Goal: Information Seeking & Learning: Learn about a topic

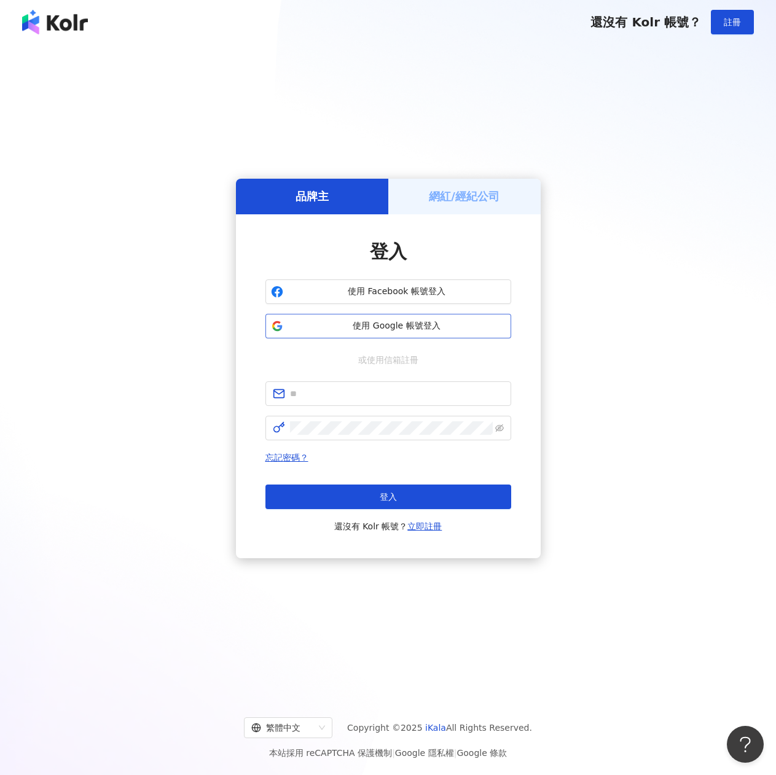
click at [405, 321] on span "使用 Google 帳號登入" at bounding box center [396, 326] width 217 height 12
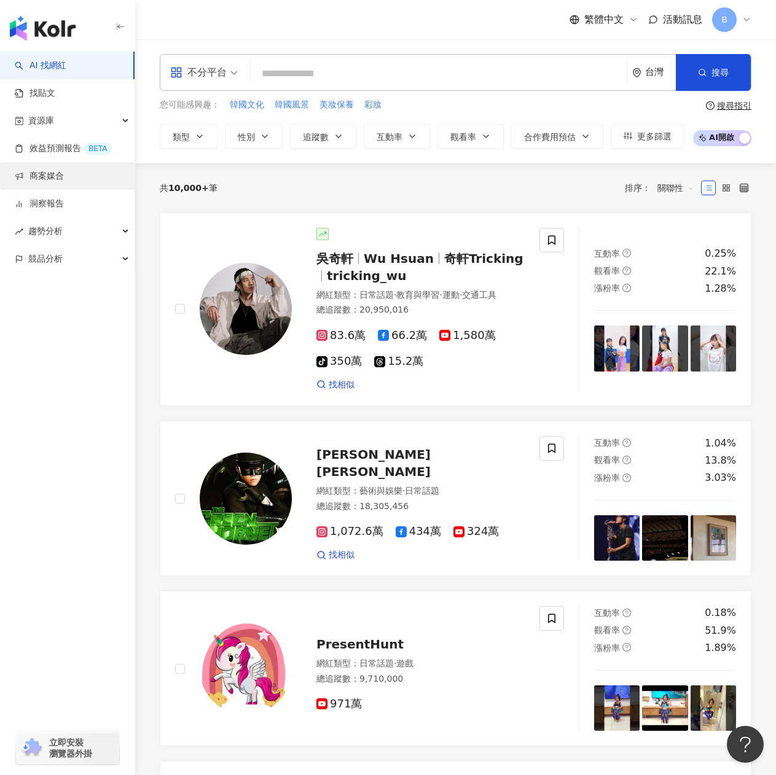
click at [64, 182] on link "商案媒合" at bounding box center [39, 176] width 49 height 12
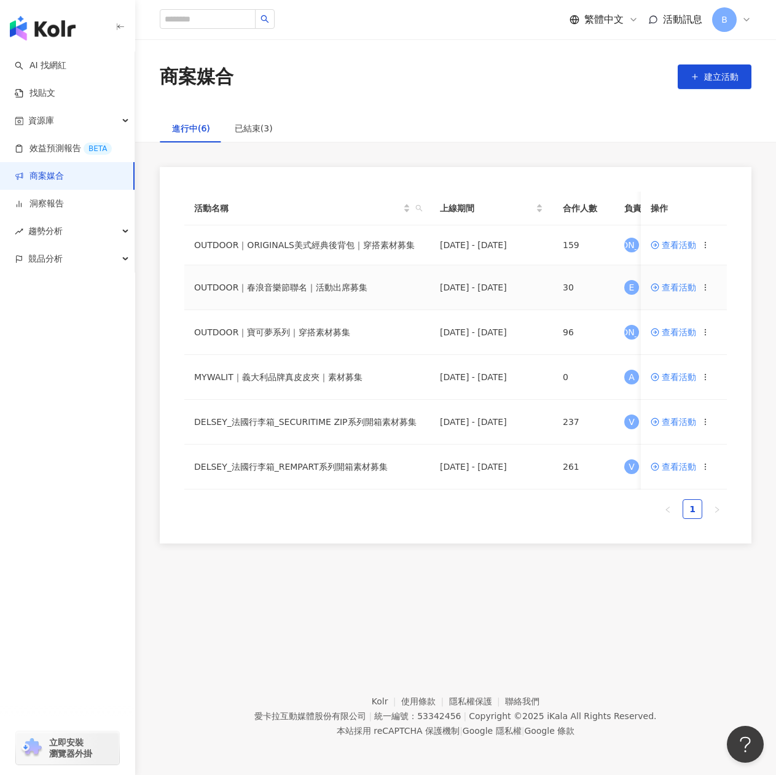
click at [668, 285] on span "查看活動" at bounding box center [673, 287] width 45 height 9
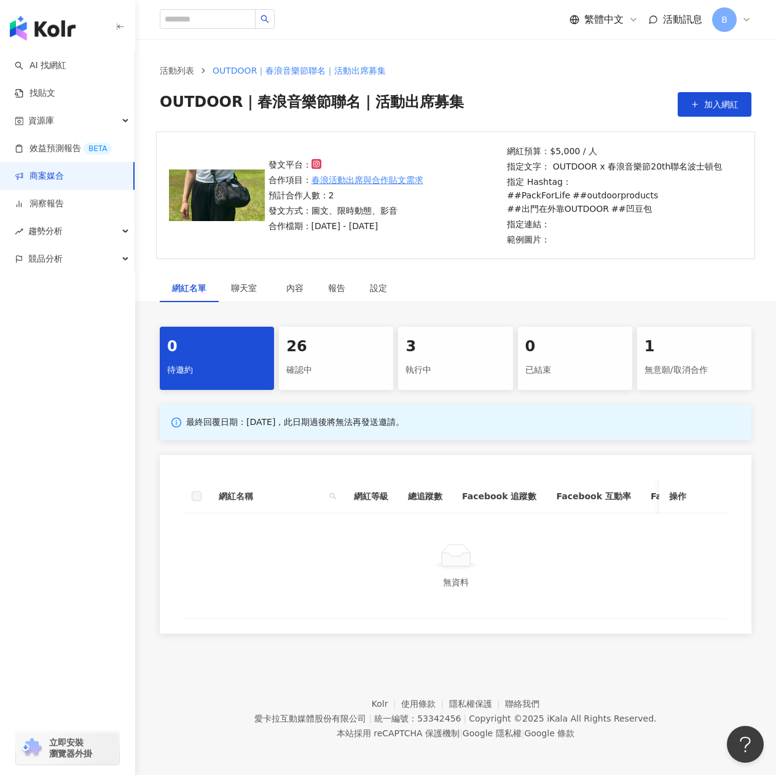
click at [330, 380] on div "確認中" at bounding box center [336, 370] width 100 height 21
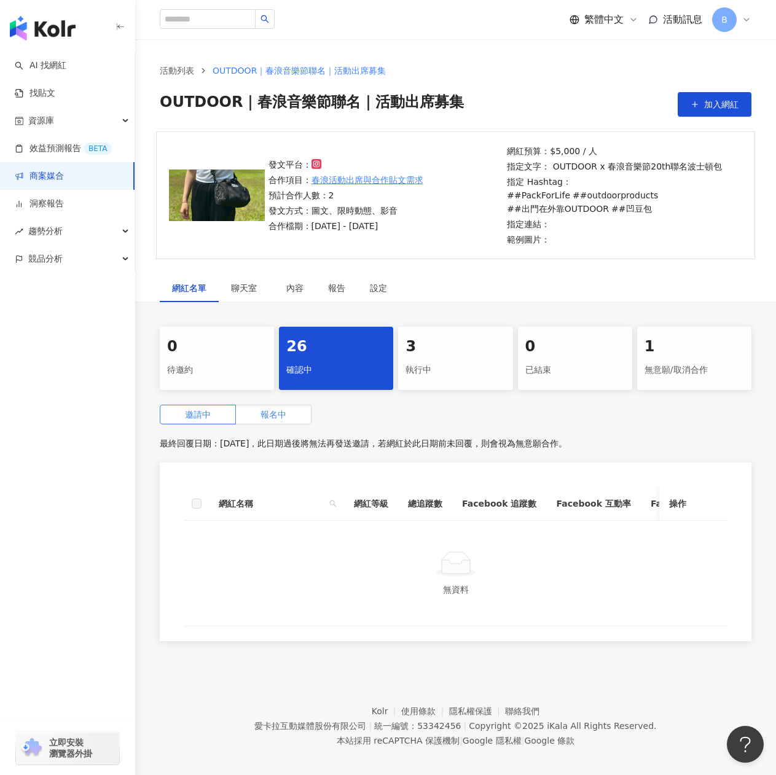
click at [291, 419] on label "報名中" at bounding box center [274, 415] width 76 height 20
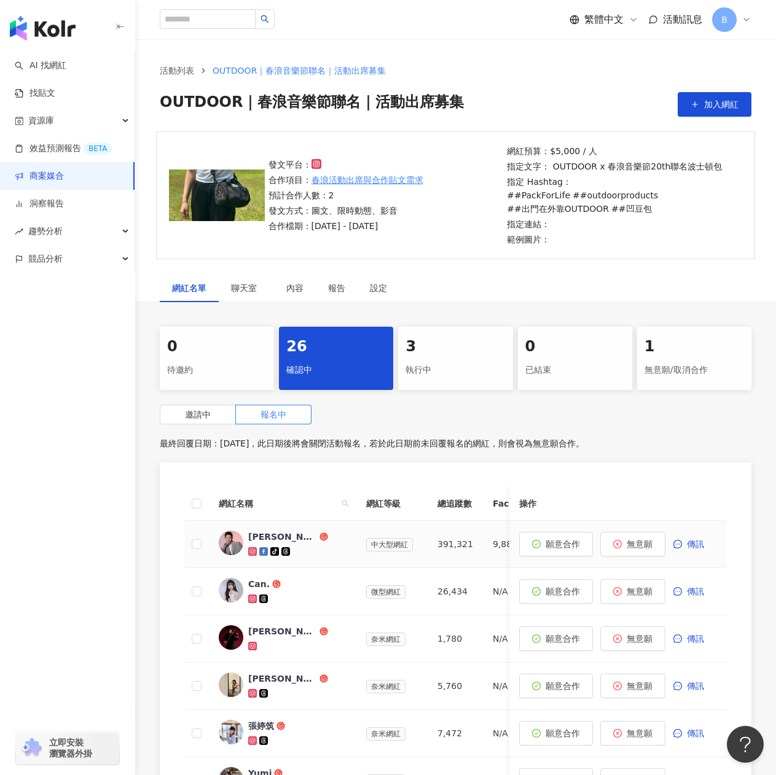
click at [316, 549] on div at bounding box center [297, 551] width 98 height 12
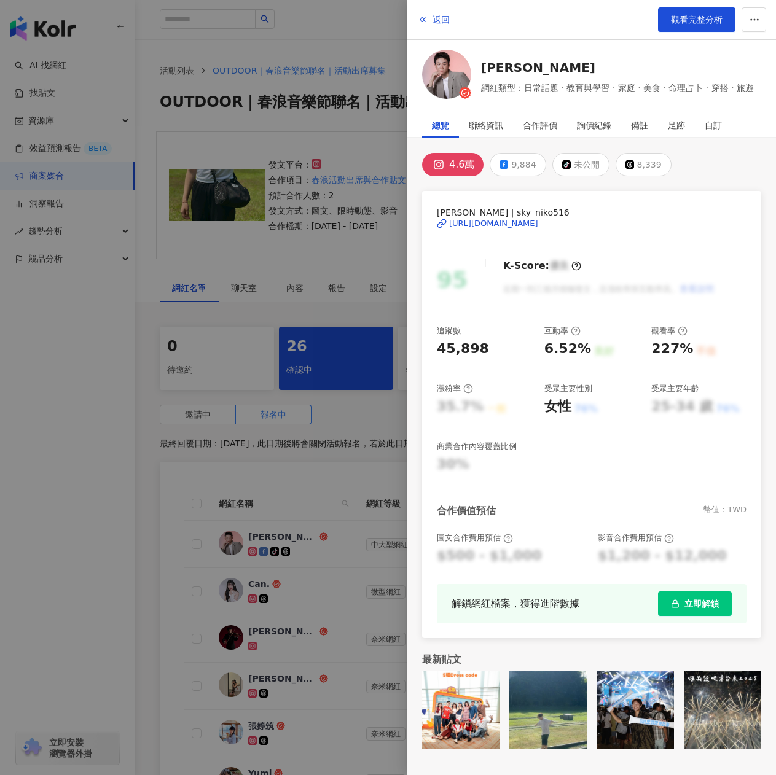
click at [460, 170] on div "4.6萬" at bounding box center [461, 164] width 25 height 17
click at [492, 223] on div "[URL][DOMAIN_NAME]" at bounding box center [493, 223] width 89 height 11
click at [357, 237] on div at bounding box center [388, 387] width 776 height 775
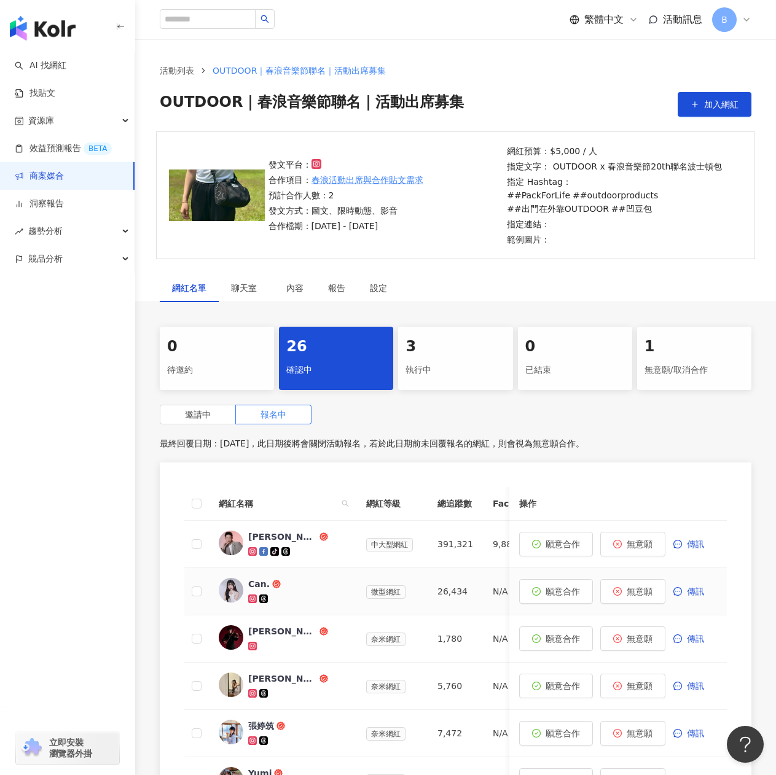
click at [294, 591] on div "Can." at bounding box center [297, 591] width 98 height 27
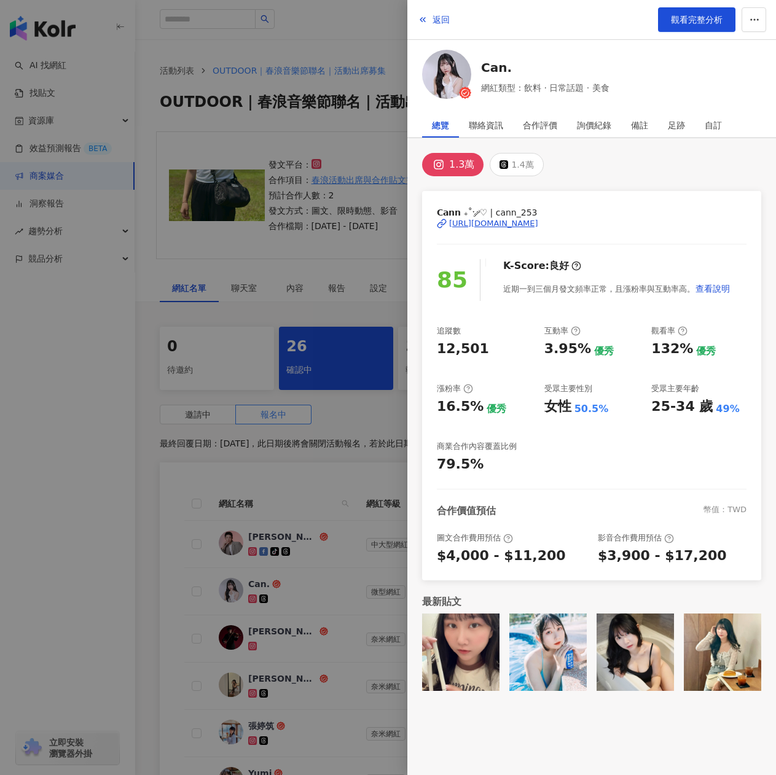
click at [467, 165] on div "1.3萬" at bounding box center [461, 164] width 25 height 17
click at [501, 221] on div "[URL][DOMAIN_NAME]" at bounding box center [493, 223] width 89 height 11
click at [518, 163] on div "1.4萬" at bounding box center [522, 164] width 22 height 17
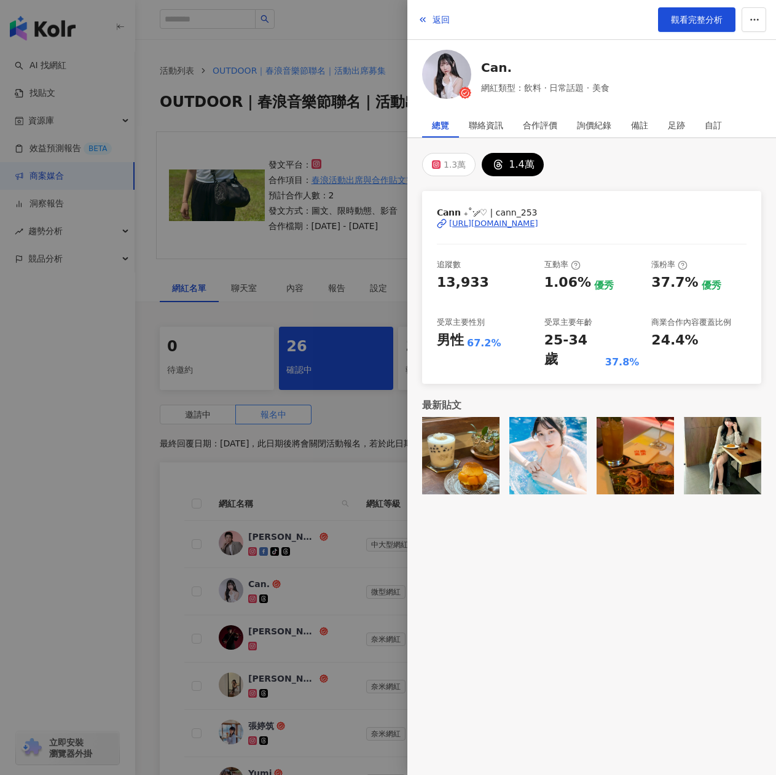
click at [513, 221] on div "[URL][DOMAIN_NAME]" at bounding box center [493, 223] width 89 height 11
click at [598, 89] on span "網紅類型：飲料 · 日常話題 · 美食" at bounding box center [545, 88] width 128 height 14
click at [534, 76] on div "Can. 網紅類型：飲料 · 日常話題 · 美食" at bounding box center [545, 77] width 128 height 36
click at [493, 68] on link "Can." at bounding box center [545, 67] width 128 height 17
click at [42, 410] on div at bounding box center [388, 387] width 776 height 775
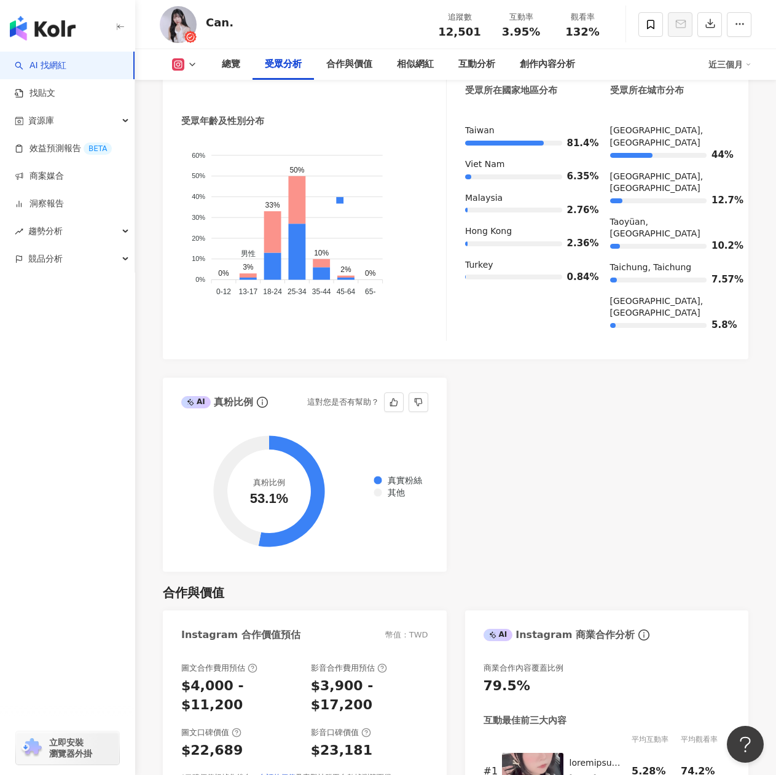
scroll to position [1413, 0]
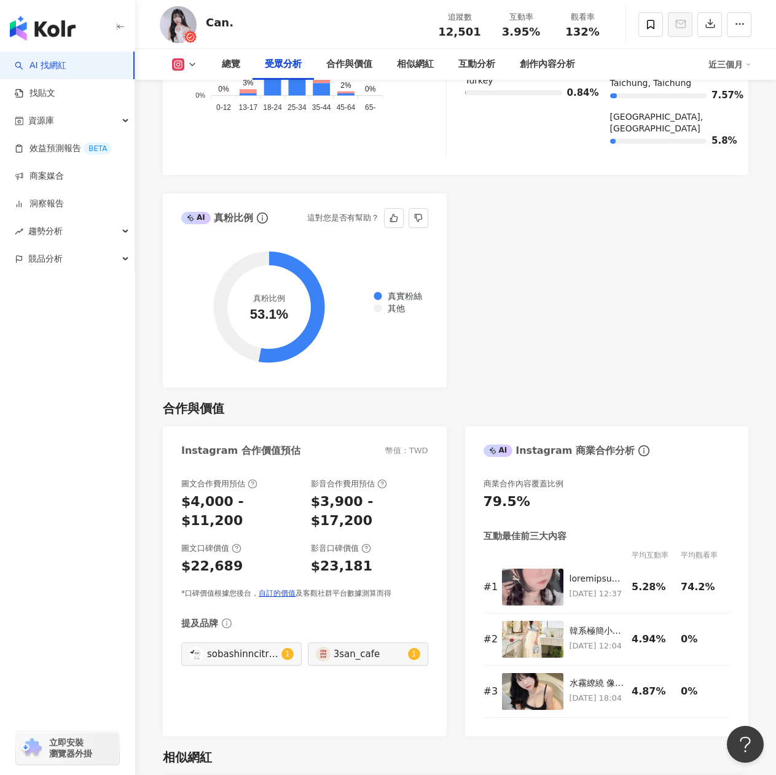
click at [294, 279] on circle at bounding box center [269, 307] width 84 height 84
drag, startPoint x: 251, startPoint y: 264, endPoint x: 289, endPoint y: 264, distance: 38.1
click at [289, 265] on circle at bounding box center [269, 307] width 84 height 84
drag, startPoint x: 249, startPoint y: 279, endPoint x: 291, endPoint y: 281, distance: 41.8
click at [291, 281] on circle at bounding box center [269, 307] width 84 height 84
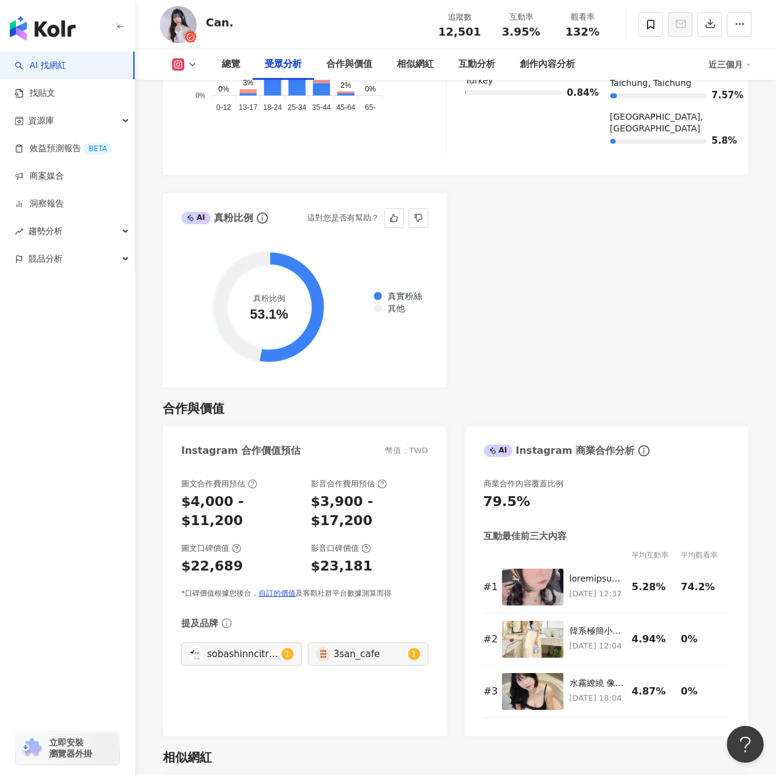
drag, startPoint x: 250, startPoint y: 264, endPoint x: 277, endPoint y: 265, distance: 27.1
click at [277, 265] on circle at bounding box center [269, 307] width 84 height 84
drag, startPoint x: 249, startPoint y: 279, endPoint x: 293, endPoint y: 279, distance: 43.6
click at [293, 279] on circle at bounding box center [269, 307] width 84 height 84
click at [407, 289] on div "真實粉絲 其他" at bounding box center [397, 302] width 55 height 27
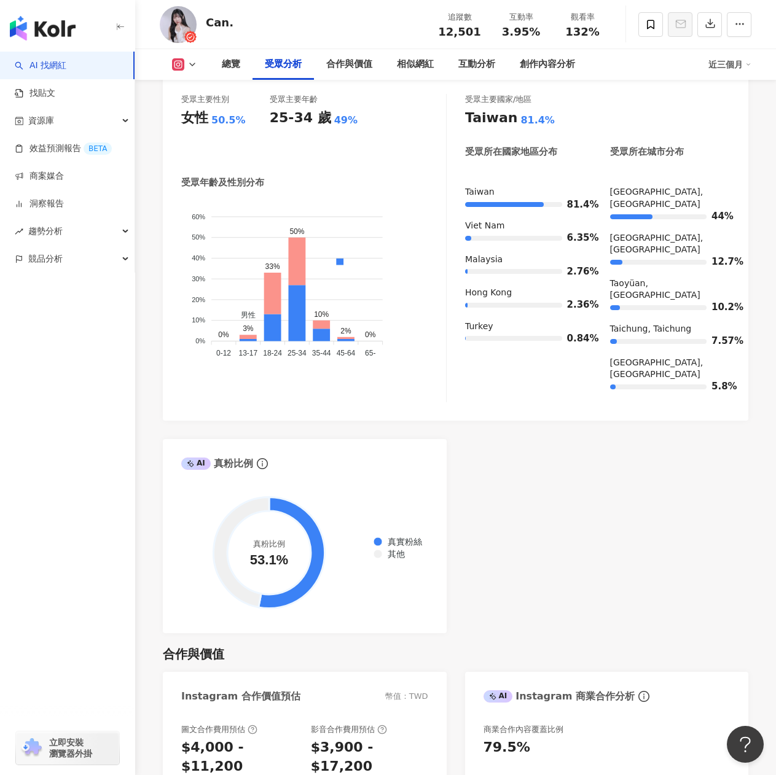
scroll to position [1290, 0]
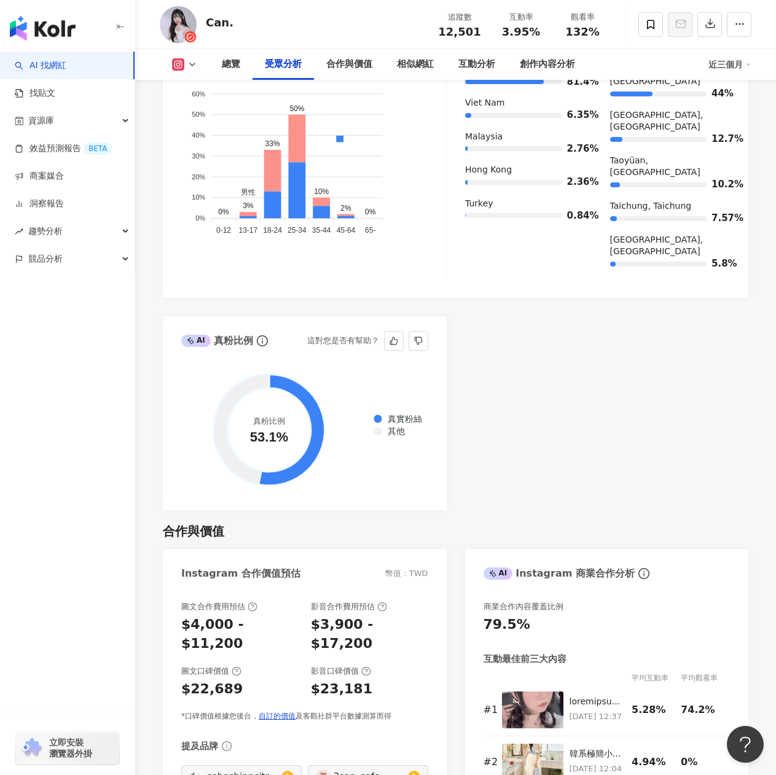
drag, startPoint x: 281, startPoint y: 389, endPoint x: 296, endPoint y: 391, distance: 15.5
click at [296, 391] on circle at bounding box center [269, 430] width 84 height 84
drag, startPoint x: 249, startPoint y: 404, endPoint x: 294, endPoint y: 404, distance: 45.5
click at [279, 405] on circle at bounding box center [269, 430] width 84 height 84
click at [373, 426] on div "其他" at bounding box center [397, 431] width 49 height 10
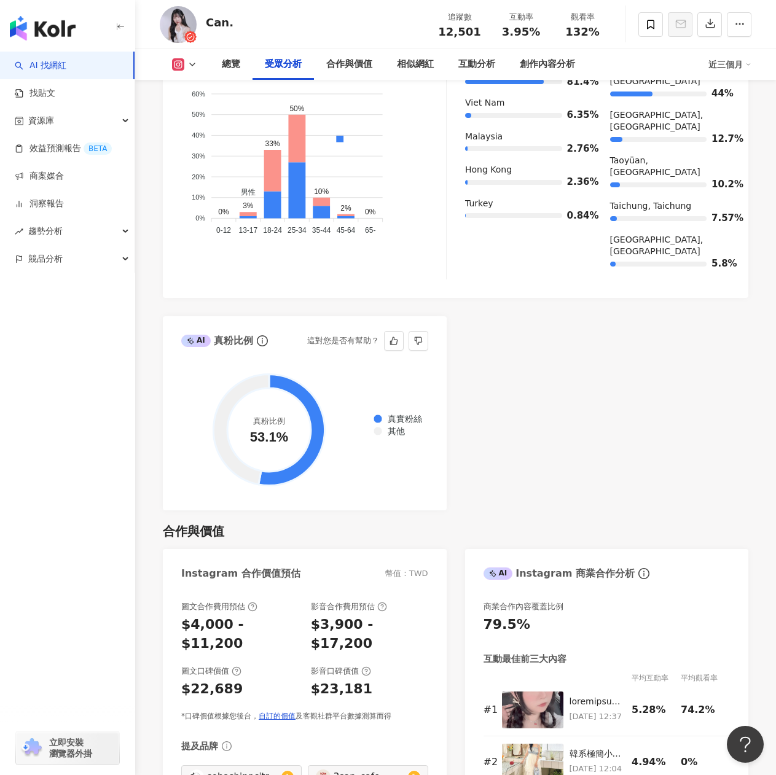
drag, startPoint x: 254, startPoint y: 393, endPoint x: 295, endPoint y: 391, distance: 41.2
click at [295, 391] on circle at bounding box center [269, 430] width 84 height 84
drag, startPoint x: 236, startPoint y: 404, endPoint x: 316, endPoint y: 399, distance: 80.0
click at [288, 404] on circle at bounding box center [269, 430] width 84 height 84
click at [392, 426] on span "其他" at bounding box center [391, 431] width 26 height 10
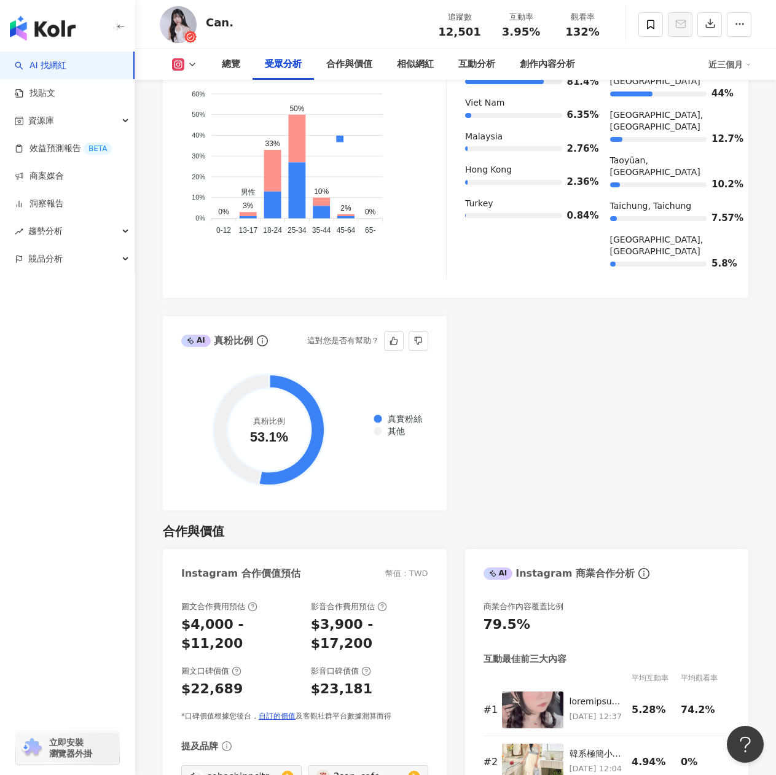
drag, startPoint x: 249, startPoint y: 393, endPoint x: 289, endPoint y: 394, distance: 39.9
click at [289, 394] on circle at bounding box center [269, 430] width 84 height 84
drag, startPoint x: 248, startPoint y: 389, endPoint x: 283, endPoint y: 392, distance: 34.5
click at [283, 392] on circle at bounding box center [269, 430] width 84 height 84
drag, startPoint x: 249, startPoint y: 381, endPoint x: 283, endPoint y: 385, distance: 34.6
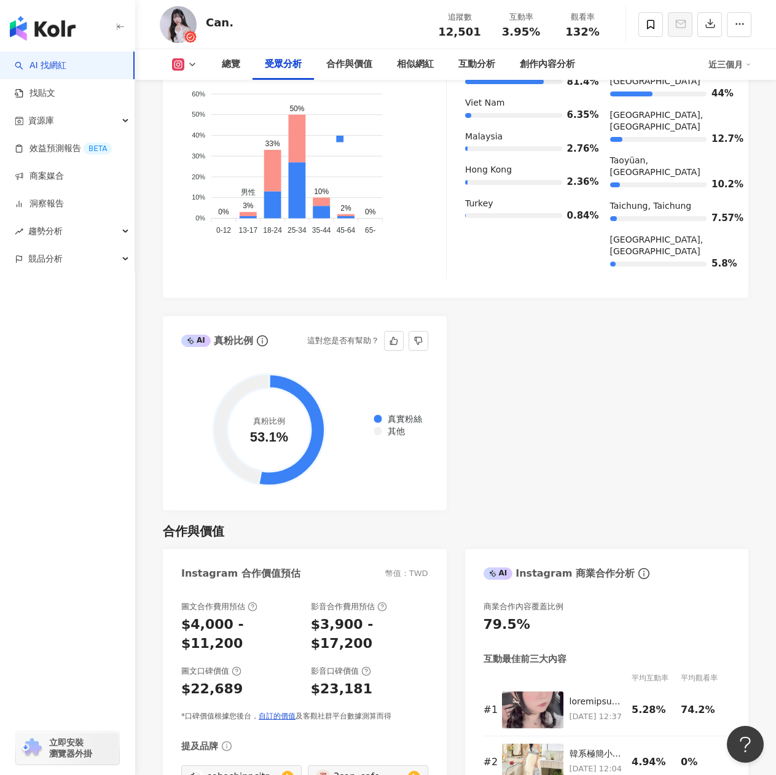
click at [283, 388] on circle at bounding box center [269, 430] width 84 height 84
drag, startPoint x: 254, startPoint y: 386, endPoint x: 300, endPoint y: 387, distance: 46.7
click at [300, 388] on circle at bounding box center [269, 430] width 84 height 84
drag, startPoint x: 258, startPoint y: 398, endPoint x: 300, endPoint y: 396, distance: 42.4
click at [300, 396] on circle at bounding box center [269, 430] width 84 height 84
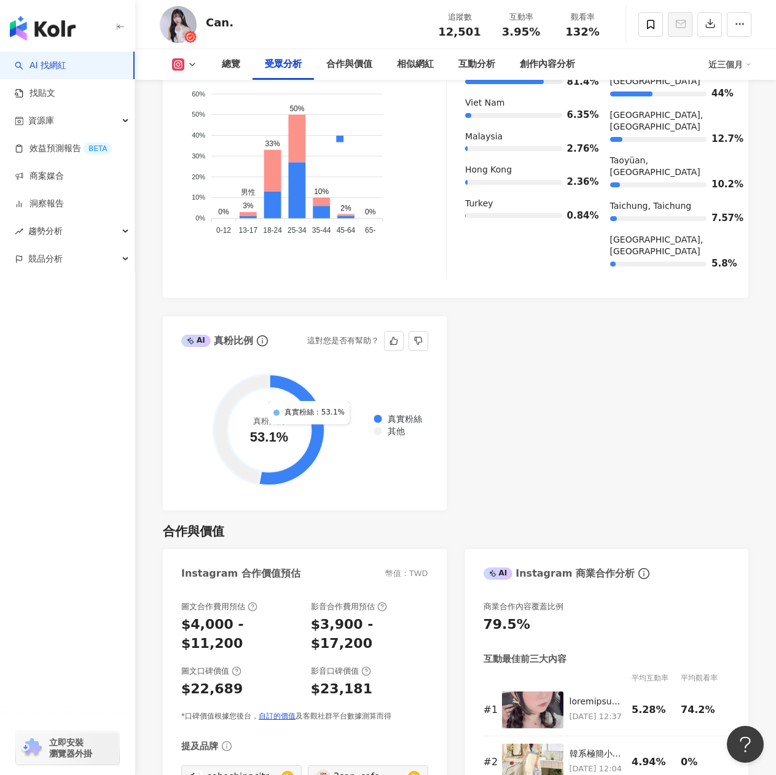
click at [411, 412] on div "真實粉絲 其他" at bounding box center [397, 425] width 55 height 27
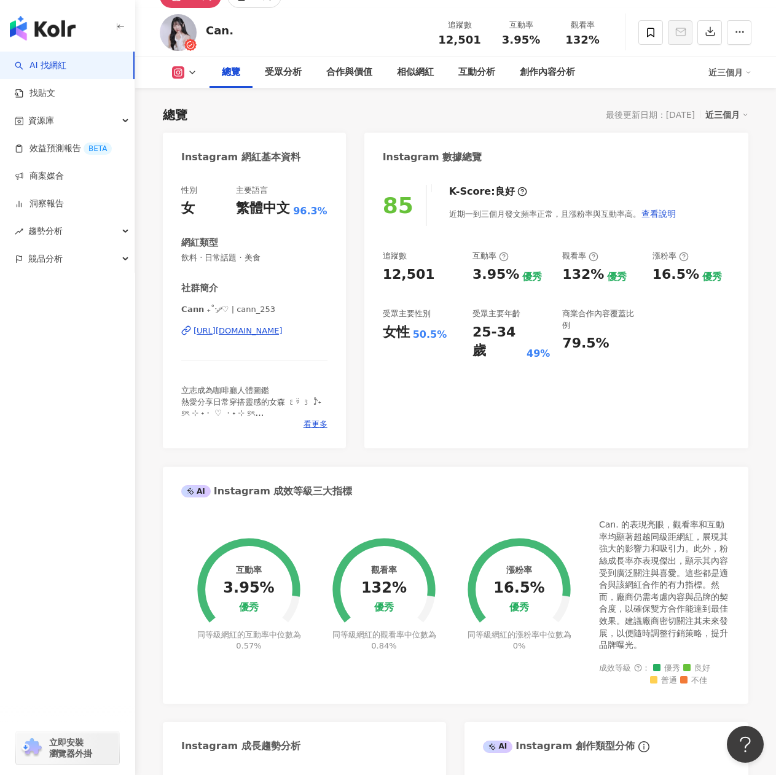
scroll to position [0, 0]
